Goal: Task Accomplishment & Management: Complete application form

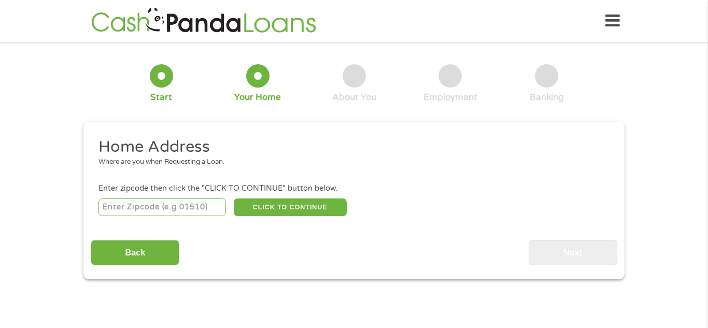
click at [140, 209] on input "number" at bounding box center [162, 208] width 128 height 18
type input "67357"
click at [297, 208] on button "CLICK TO CONTINUE" at bounding box center [290, 208] width 113 height 18
type input "67357"
type input "[PERSON_NAME]"
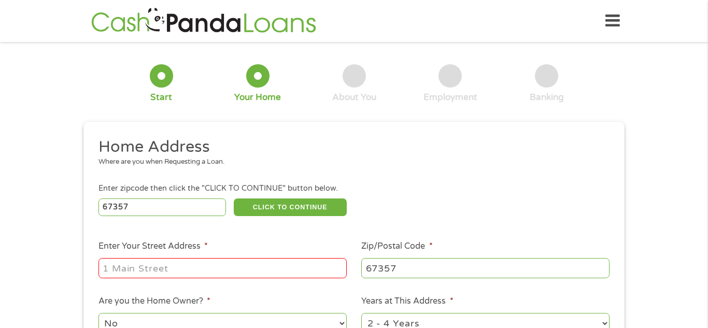
click at [215, 262] on input "Enter Your Street Address *" at bounding box center [222, 268] width 248 height 20
type input "[STREET_ADDRESS][PERSON_NAME]"
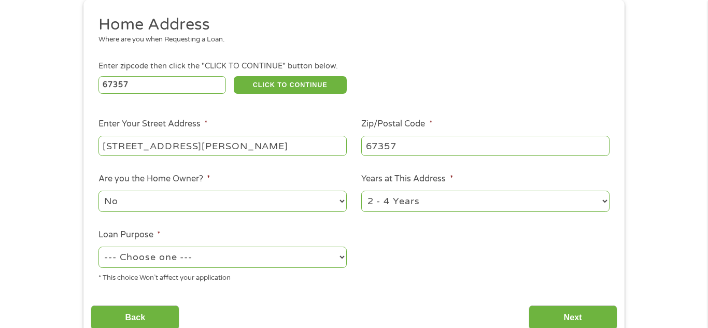
scroll to position [131, 0]
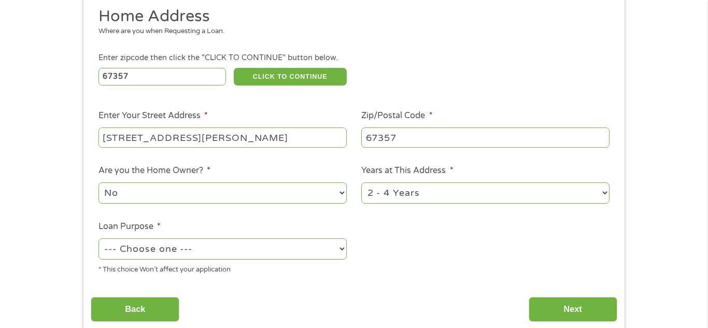
click at [258, 256] on select "--- Choose one --- Pay Bills Debt Consolidation Home Improvement Major Purchase…" at bounding box center [222, 248] width 248 height 21
select select "other"
click at [98, 239] on select "--- Choose one --- Pay Bills Debt Consolidation Home Improvement Major Purchase…" at bounding box center [222, 248] width 248 height 21
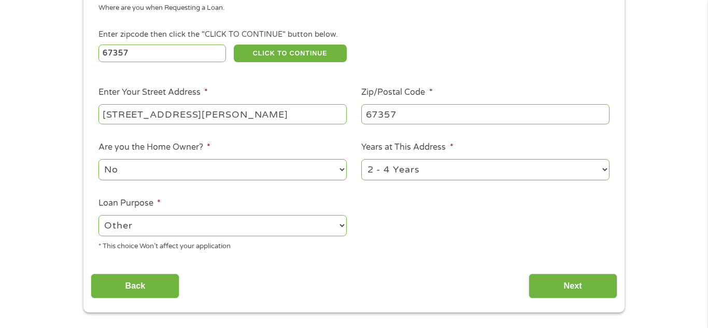
scroll to position [161, 0]
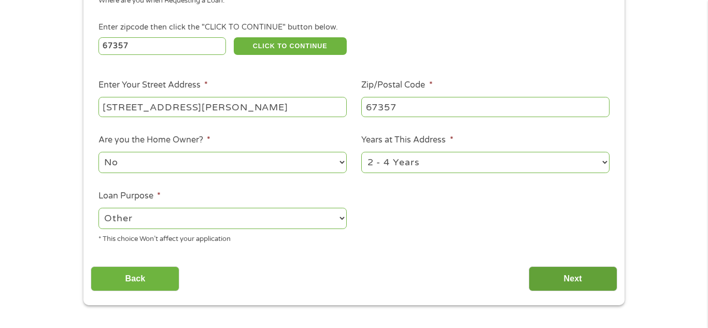
click at [569, 277] on input "Next" at bounding box center [573, 278] width 89 height 25
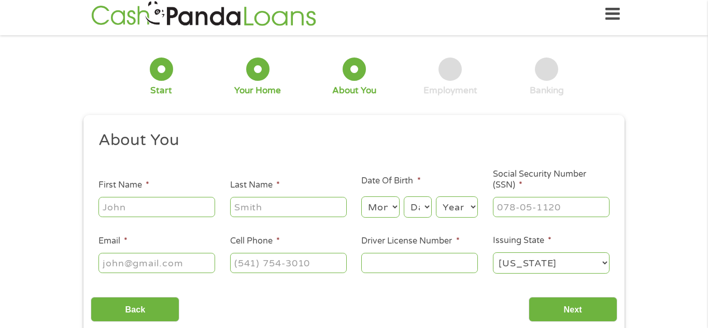
scroll to position [4, 4]
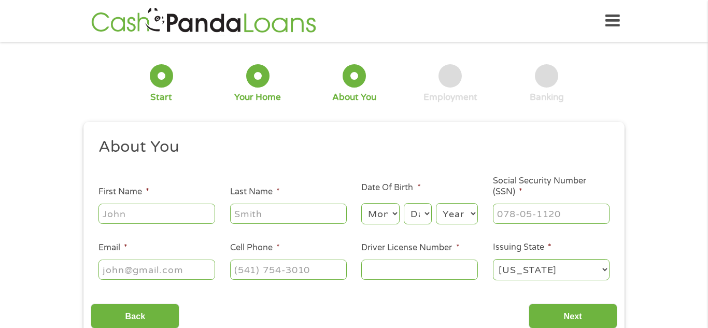
click at [189, 211] on input "First Name *" at bounding box center [156, 214] width 117 height 20
type input "[PERSON_NAME]"
type input "Shallington"
type input "[EMAIL_ADDRESS][DOMAIN_NAME]"
type input "[PHONE_NUMBER]"
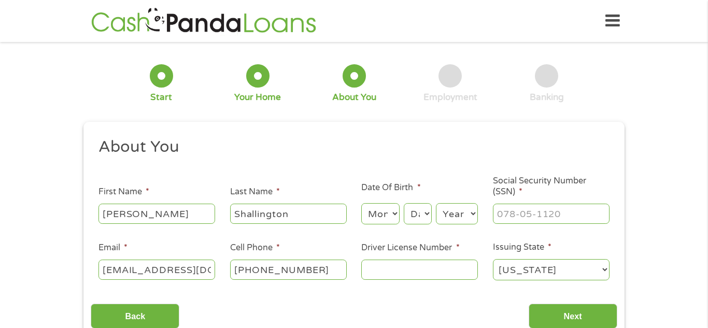
click at [384, 214] on select "Month 1 2 3 4 5 6 7 8 9 10 11 12" at bounding box center [380, 213] width 38 height 21
select select "6"
click at [361, 203] on select "Month 1 2 3 4 5 6 7 8 9 10 11 12" at bounding box center [380, 213] width 38 height 21
click at [418, 213] on select "Day 1 2 3 4 5 6 7 8 9 10 11 12 13 14 15 16 17 18 19 20 21 22 23 24 25 26 27 28 …" at bounding box center [418, 213] width 28 height 21
select select "16"
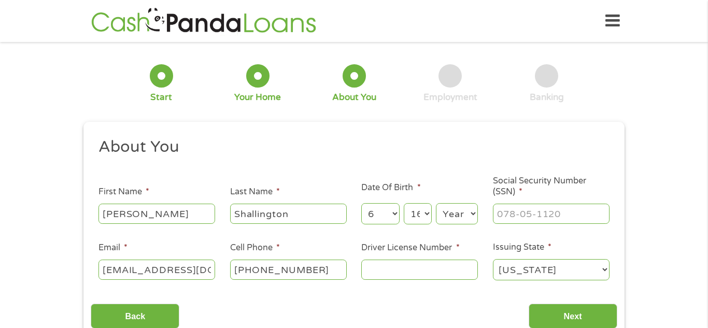
click at [404, 203] on select "Day 1 2 3 4 5 6 7 8 9 10 11 12 13 14 15 16 17 18 19 20 21 22 23 24 25 26 27 28 …" at bounding box center [418, 213] width 28 height 21
click at [456, 217] on select "Year [DATE] 2006 2005 2004 2003 2002 2001 2000 1999 1998 1997 1996 1995 1994 19…" at bounding box center [457, 213] width 42 height 21
select select "1952"
click at [436, 203] on select "Year [DATE] 2006 2005 2004 2003 2002 2001 2000 1999 1998 1997 1996 1995 1994 19…" at bounding box center [457, 213] width 42 height 21
click at [325, 272] on input "[PHONE_NUMBER]" at bounding box center [288, 270] width 117 height 20
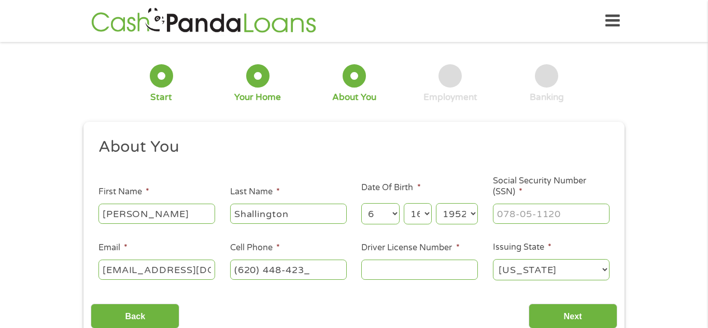
type input "[PHONE_NUMBER]"
click at [509, 218] on input "___-__-____" at bounding box center [551, 214] width 117 height 20
type input "246-86-6173"
click at [415, 267] on input "Driver License Number *" at bounding box center [419, 270] width 117 height 20
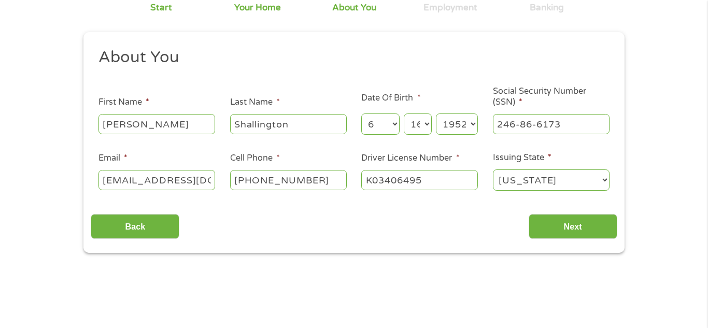
scroll to position [94, 0]
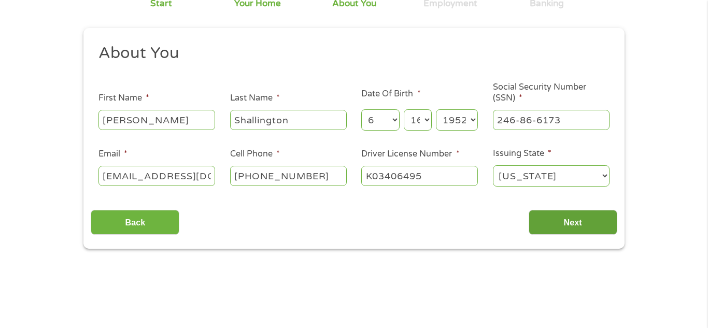
type input "K03406495"
click at [548, 224] on input "Next" at bounding box center [573, 222] width 89 height 25
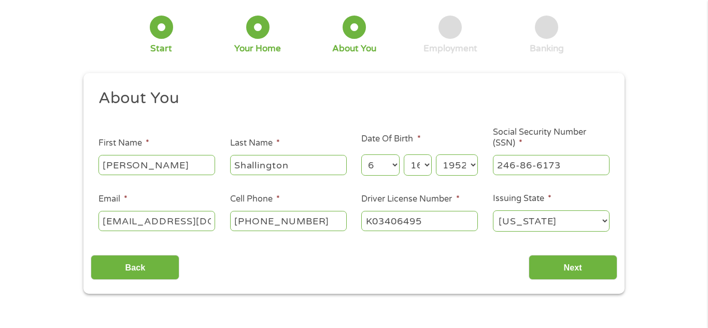
scroll to position [23, 0]
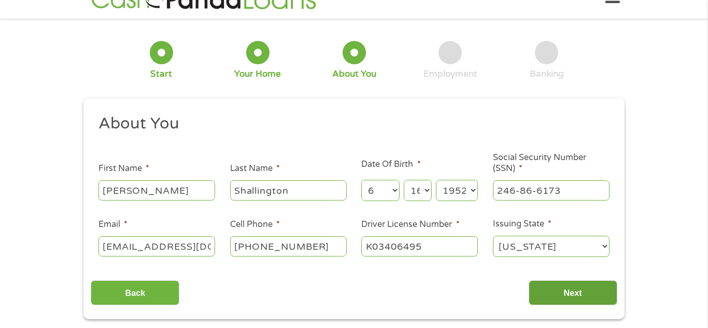
click at [566, 291] on input "Next" at bounding box center [573, 292] width 89 height 25
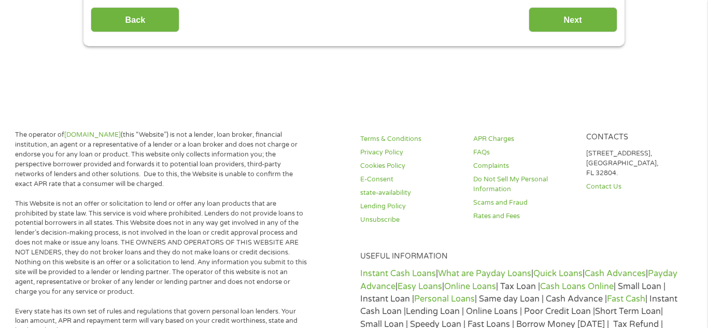
scroll to position [103, 0]
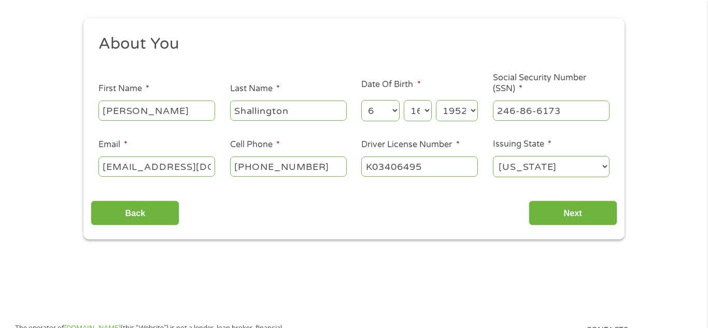
click at [379, 227] on div "This field is hidden when viewing the form gclid This field is hidden when view…" at bounding box center [353, 129] width 541 height 221
click at [535, 165] on select "[US_STATE] [US_STATE] [US_STATE] [US_STATE] [US_STATE] [US_STATE] [US_STATE] [U…" at bounding box center [551, 166] width 117 height 21
click at [328, 111] on input "Shallington" at bounding box center [288, 111] width 117 height 20
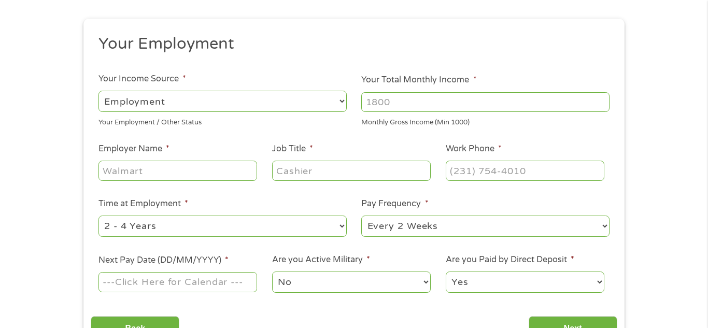
scroll to position [0, 0]
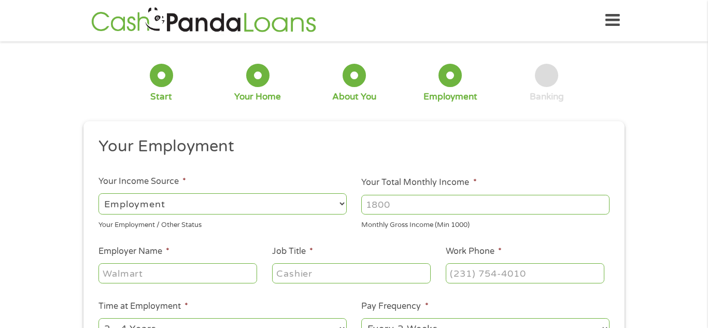
click at [332, 114] on div "1 Start 2 Your Home 3 About You 4 Employment 5 Banking 6" at bounding box center [353, 83] width 541 height 68
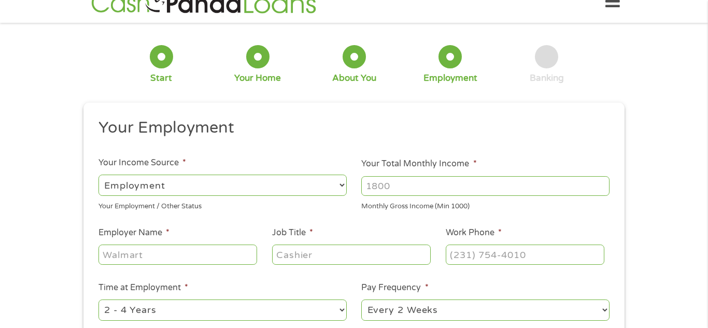
scroll to position [33, 0]
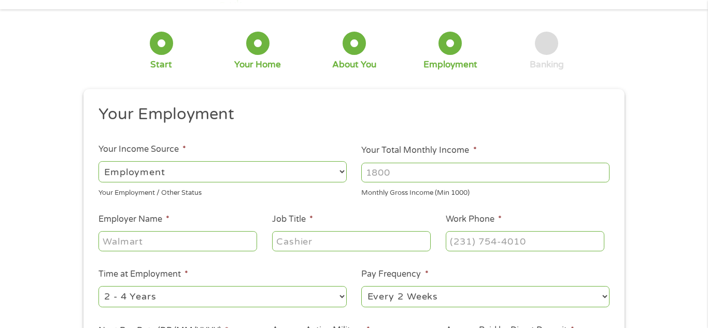
click at [339, 170] on select "--- Choose one --- Employment [DEMOGRAPHIC_DATA] Benefits" at bounding box center [222, 171] width 248 height 21
select select "benefits"
click at [98, 161] on select "--- Choose one --- Employment [DEMOGRAPHIC_DATA] Benefits" at bounding box center [222, 171] width 248 height 21
type input "Other"
type input "[PHONE_NUMBER]"
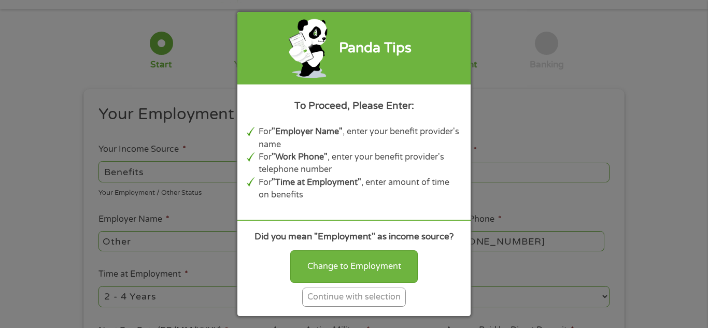
click at [362, 301] on div "Continue with selection" at bounding box center [354, 297] width 104 height 19
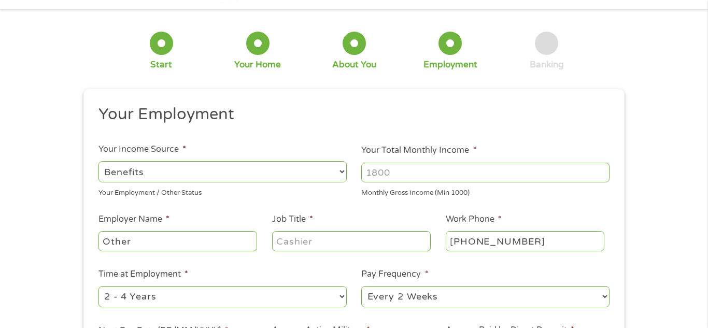
click at [223, 240] on input "Other" at bounding box center [177, 241] width 159 height 20
click at [410, 171] on input "Your Total Monthly Income *" at bounding box center [485, 173] width 248 height 20
type input "6000"
click at [228, 214] on li "Employer Name * Other" at bounding box center [178, 233] width 174 height 40
click at [167, 246] on input "Other" at bounding box center [177, 241] width 159 height 20
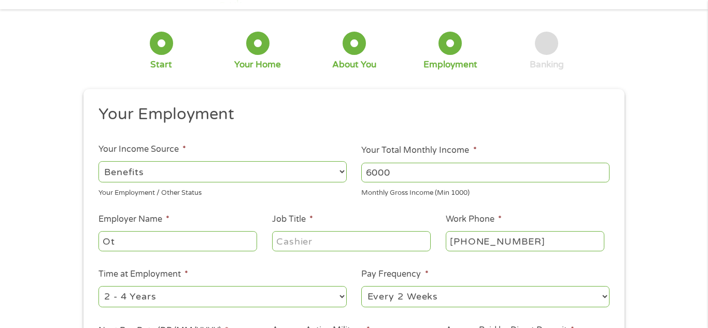
type input "O"
click at [239, 245] on input "Social Social Security" at bounding box center [177, 241] width 159 height 20
click at [165, 243] on input "Social Social Security" at bounding box center [177, 241] width 159 height 20
click at [203, 245] on input "Social Security" at bounding box center [177, 241] width 159 height 20
type input "Social Security"
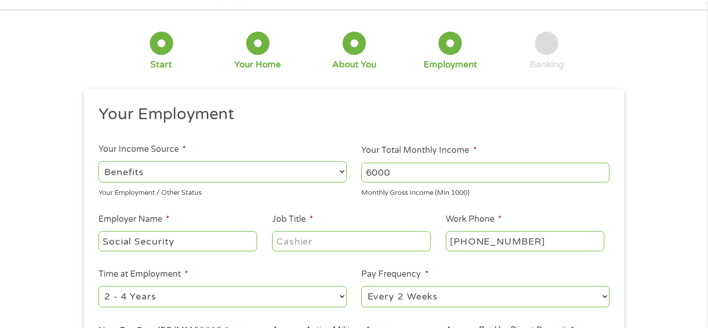
click at [326, 242] on input "Job Title *" at bounding box center [351, 241] width 159 height 20
type input "Disabled"
click at [520, 122] on h2 "Your Employment" at bounding box center [350, 114] width 504 height 21
click at [435, 171] on input "6000" at bounding box center [485, 173] width 248 height 20
type input "6"
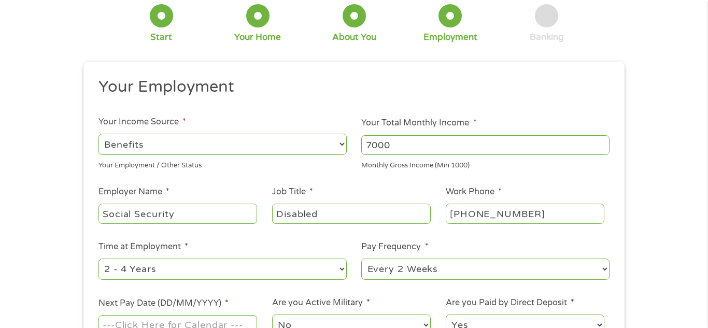
scroll to position [61, 0]
type input "7000"
click at [204, 273] on select "--- Choose one --- 1 Year or less 1 - 2 Years 2 - 4 Years Over 4 Years" at bounding box center [222, 268] width 248 height 21
select select "60months"
click at [98, 258] on select "--- Choose one --- 1 Year or less 1 - 2 Years 2 - 4 Years Over 4 Years" at bounding box center [222, 268] width 248 height 21
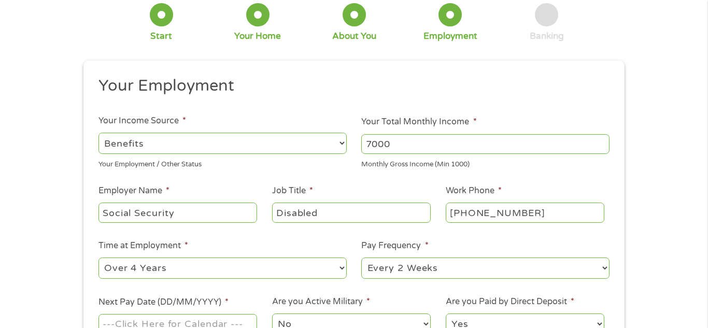
click at [398, 272] on select "--- Choose one --- Every 2 Weeks Every Week Monthly Semi-Monthly" at bounding box center [485, 268] width 248 height 21
select select "monthly"
click at [361, 258] on select "--- Choose one --- Every 2 Weeks Every Week Monthly Semi-Monthly" at bounding box center [485, 268] width 248 height 21
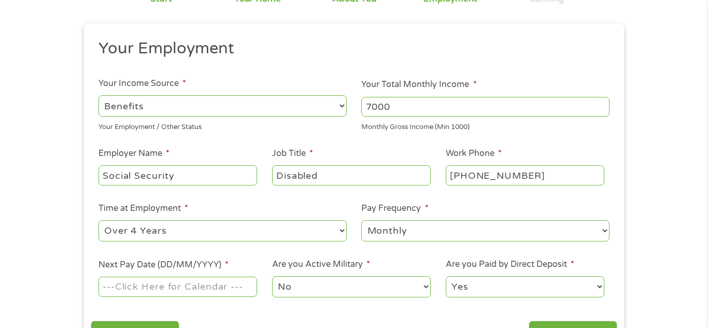
scroll to position [114, 0]
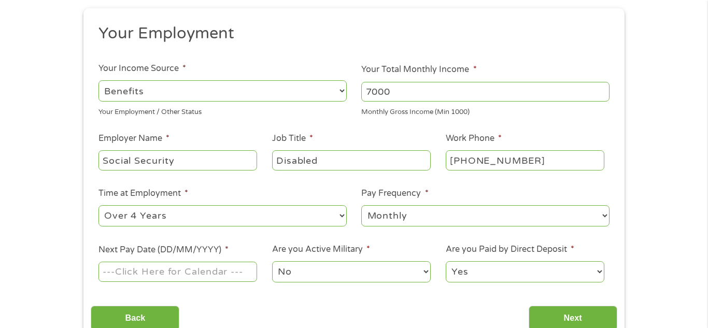
click at [176, 272] on input "Next Pay Date (DD/MM/YYYY) *" at bounding box center [177, 272] width 159 height 20
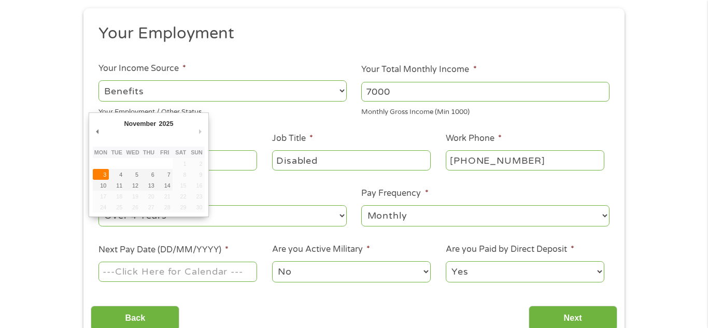
type input "[DATE]"
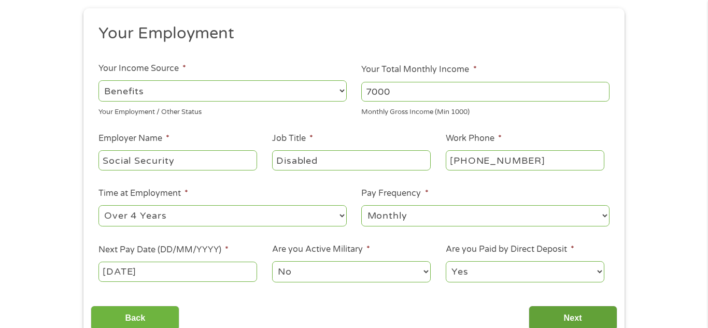
click at [559, 315] on input "Next" at bounding box center [573, 318] width 89 height 25
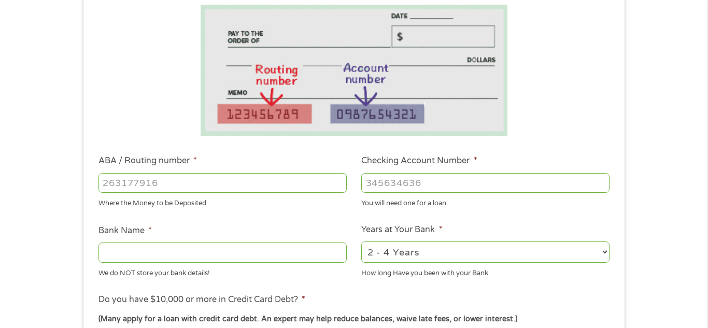
scroll to position [190, 0]
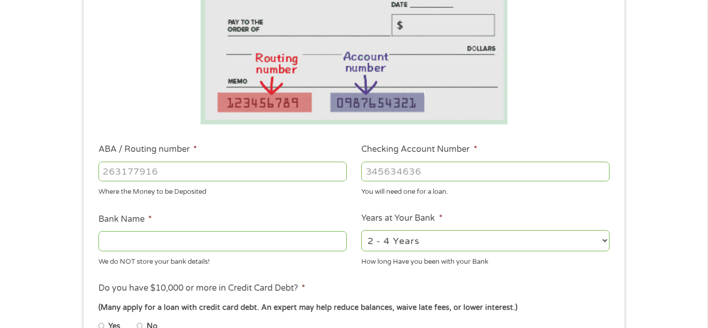
click at [140, 242] on input "Bank Name *" at bounding box center [222, 241] width 248 height 20
type input "Commercial Bank"
click at [173, 173] on input "ABA / Routing number *" at bounding box center [222, 172] width 248 height 20
type input "101100375"
type input "COMMERCIAL BANK"
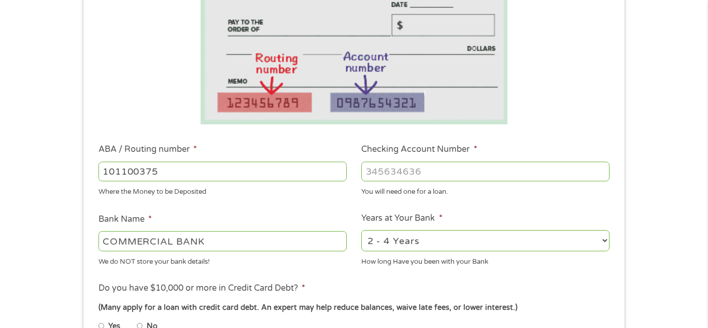
type input "101100375"
click at [412, 176] on input "Checking Account Number *" at bounding box center [485, 172] width 248 height 20
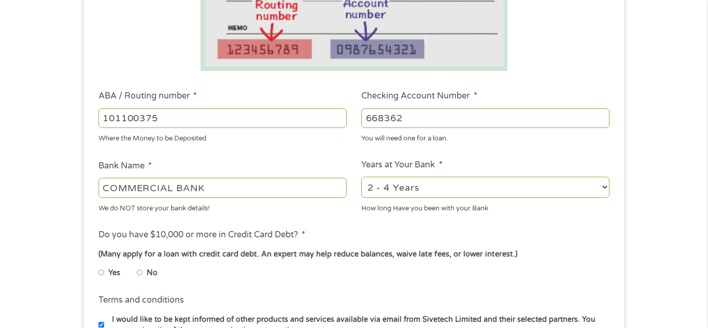
scroll to position [248, 0]
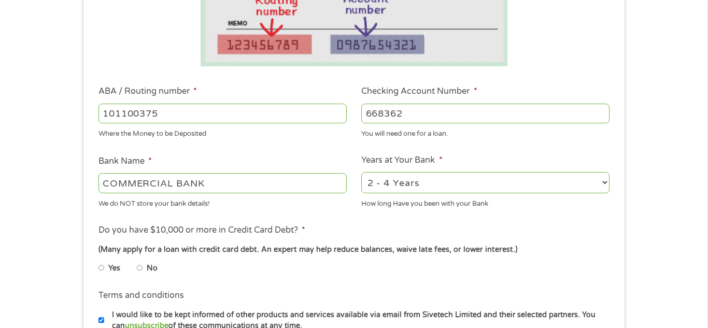
type input "668362"
click at [102, 269] on input "Yes" at bounding box center [101, 268] width 6 height 17
radio input "true"
click at [102, 268] on input "Yes" at bounding box center [101, 268] width 6 height 17
click at [112, 269] on label "Yes" at bounding box center [114, 268] width 12 height 11
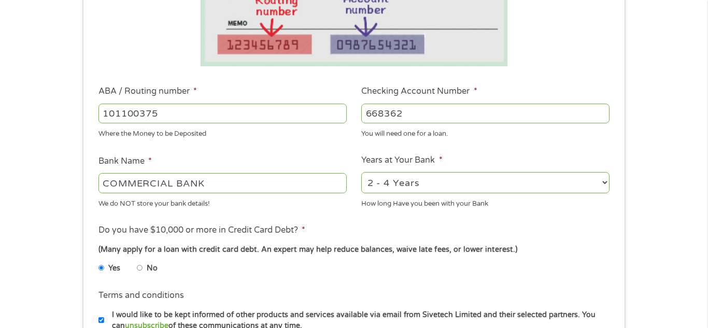
click at [105, 269] on input "Yes" at bounding box center [101, 268] width 6 height 17
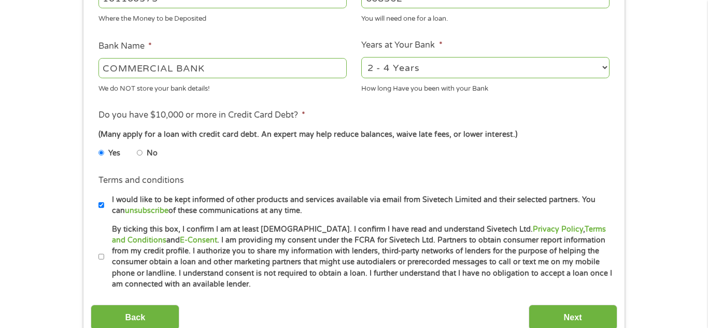
scroll to position [368, 0]
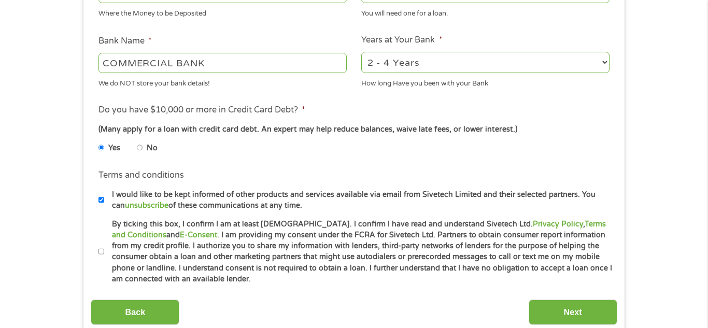
click at [101, 253] on input "By ticking this box, I confirm I am at least [DEMOGRAPHIC_DATA]. I confirm I ha…" at bounding box center [101, 252] width 6 height 17
checkbox input "true"
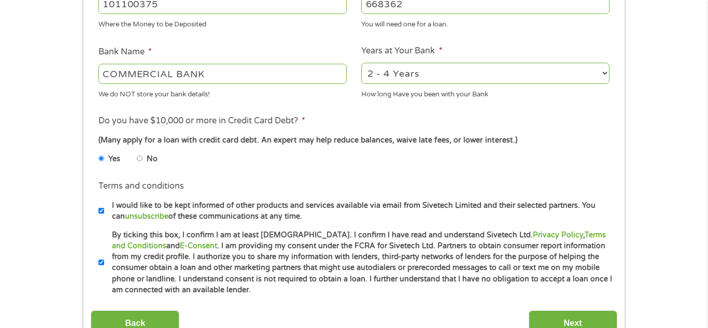
scroll to position [420, 0]
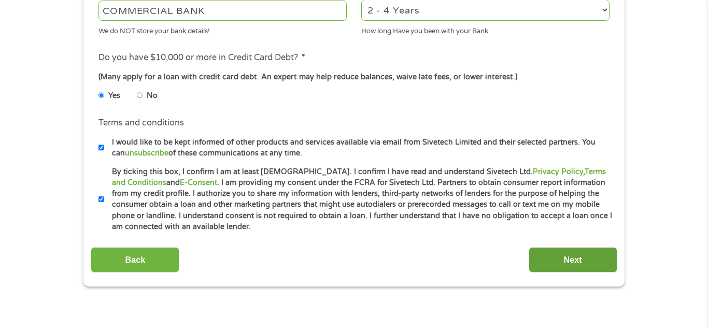
click at [589, 264] on input "Next" at bounding box center [573, 259] width 89 height 25
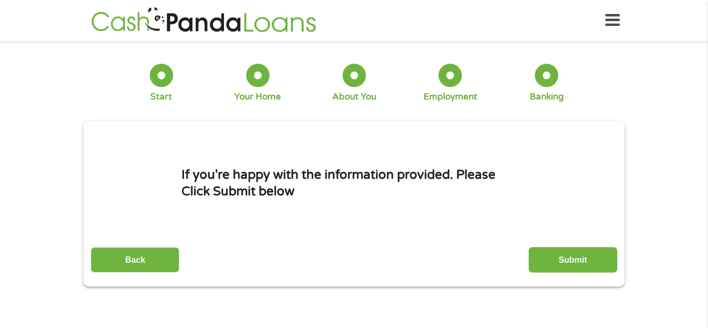
scroll to position [0, 0]
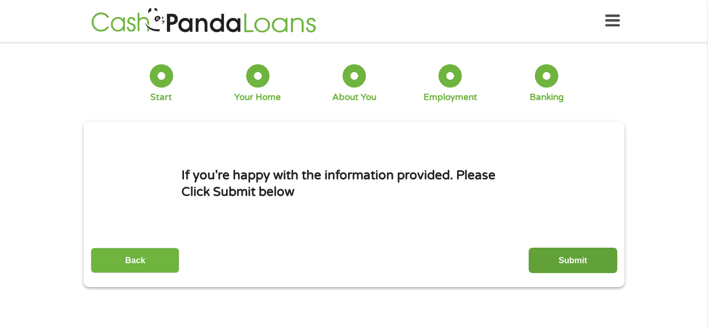
click at [580, 262] on input "Submit" at bounding box center [573, 260] width 89 height 25
